Goal: Transaction & Acquisition: Book appointment/travel/reservation

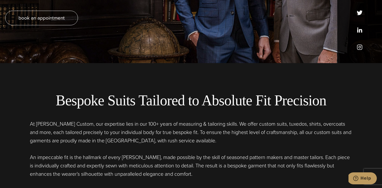
scroll to position [104, 0]
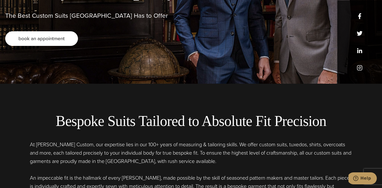
click at [61, 43] on link "book an appointment" at bounding box center [41, 38] width 73 height 15
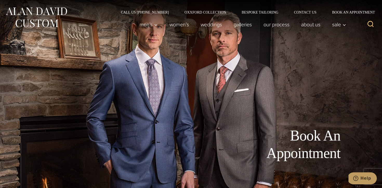
click at [211, 110] on div "Book An Appointment" at bounding box center [191, 94] width 382 height 188
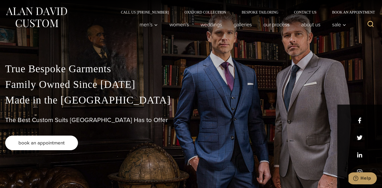
click at [40, 142] on span "book an appointment" at bounding box center [41, 143] width 46 height 8
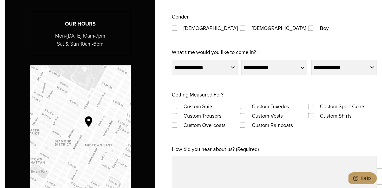
scroll to position [345, 0]
